Goal: Information Seeking & Learning: Learn about a topic

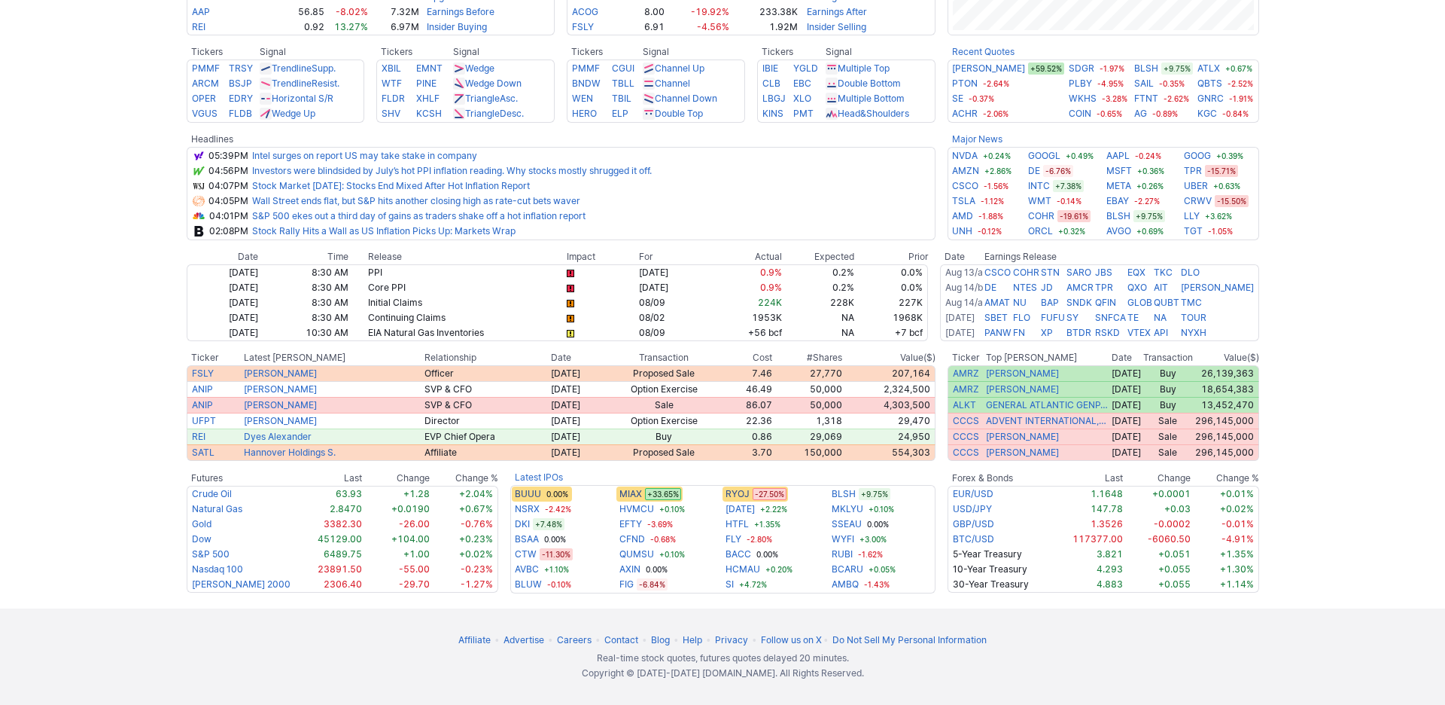
scroll to position [741, 0]
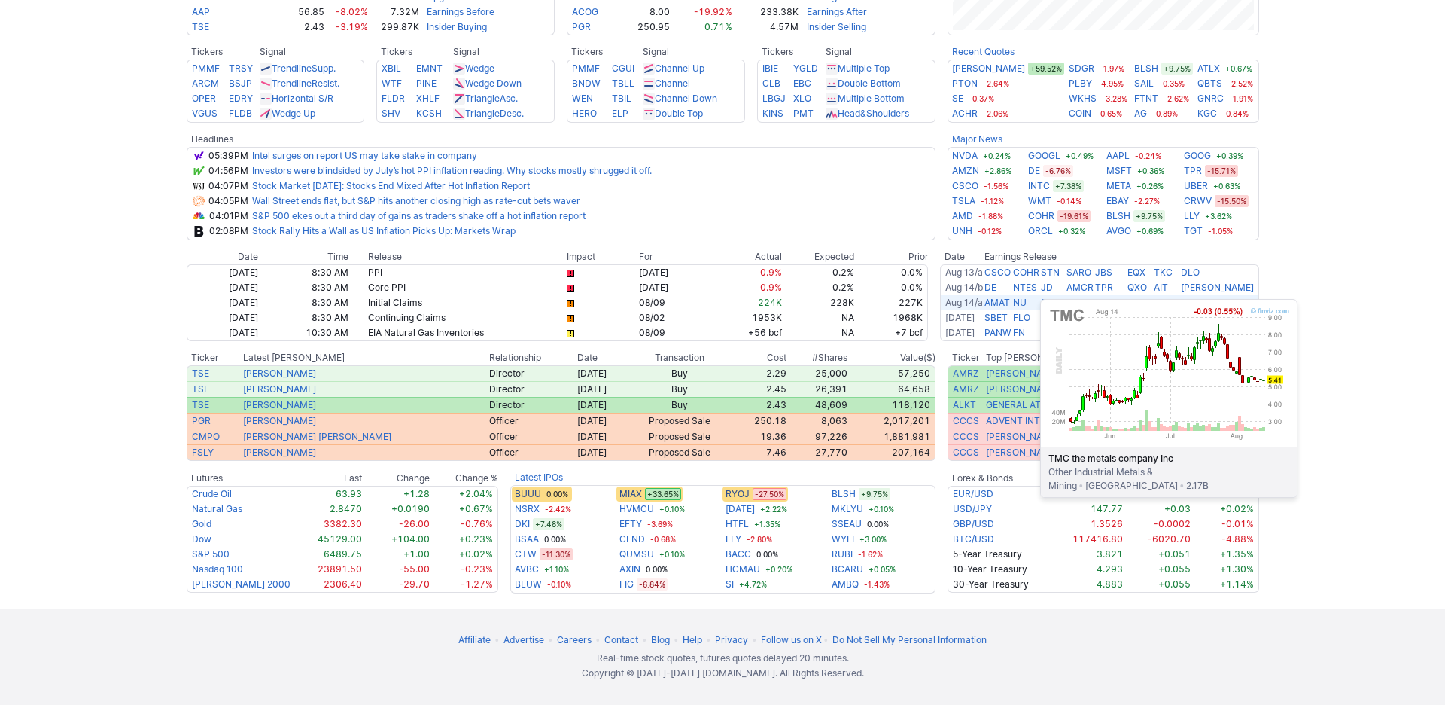
click at [1202, 303] on link "TMC" at bounding box center [1191, 302] width 21 height 11
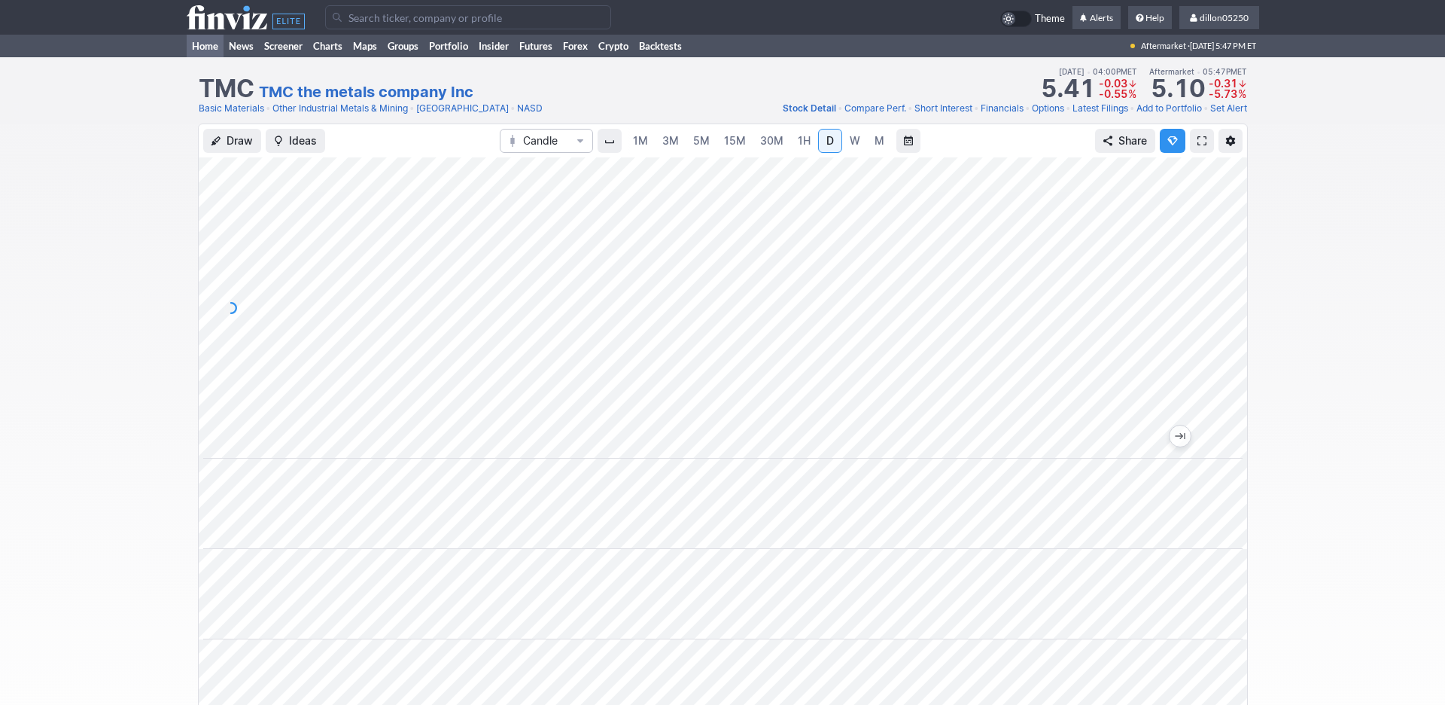
click at [202, 57] on link "Home" at bounding box center [205, 46] width 37 height 23
